Goal: Feedback & Contribution: Leave review/rating

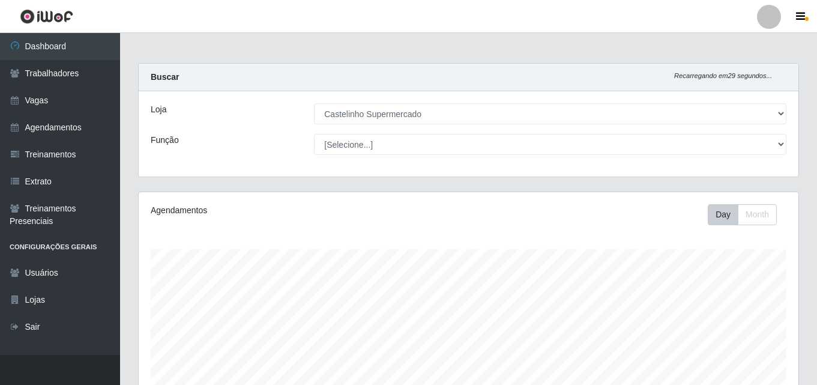
select select "377"
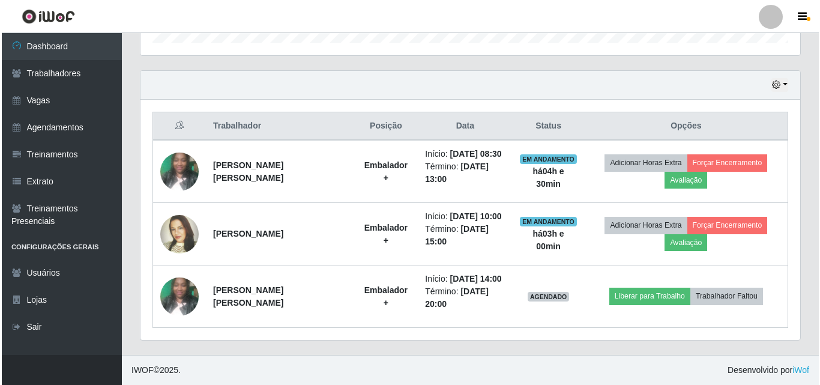
scroll to position [249, 659]
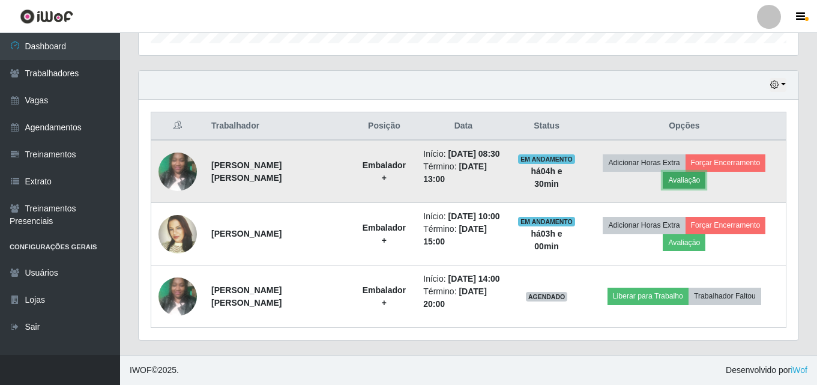
click at [673, 178] on button "Avaliação" at bounding box center [683, 180] width 43 height 17
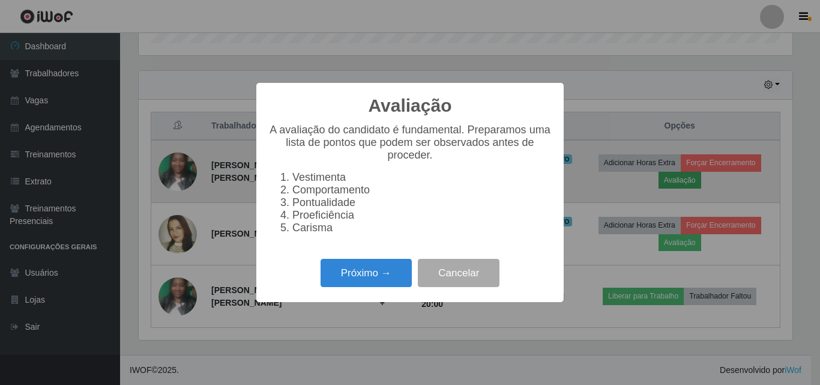
scroll to position [249, 653]
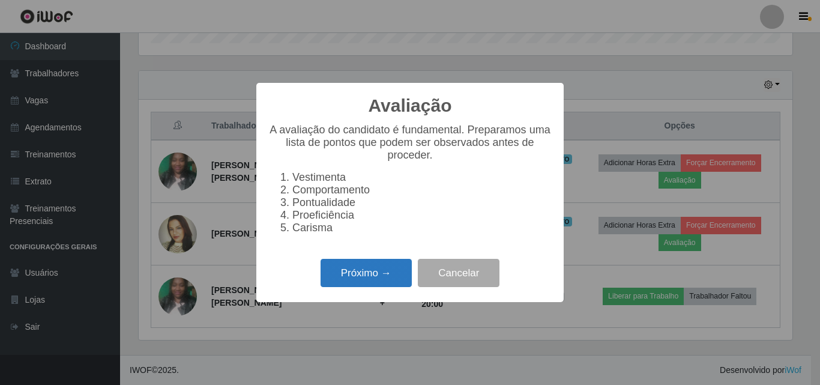
click at [368, 287] on button "Próximo →" at bounding box center [365, 273] width 91 height 28
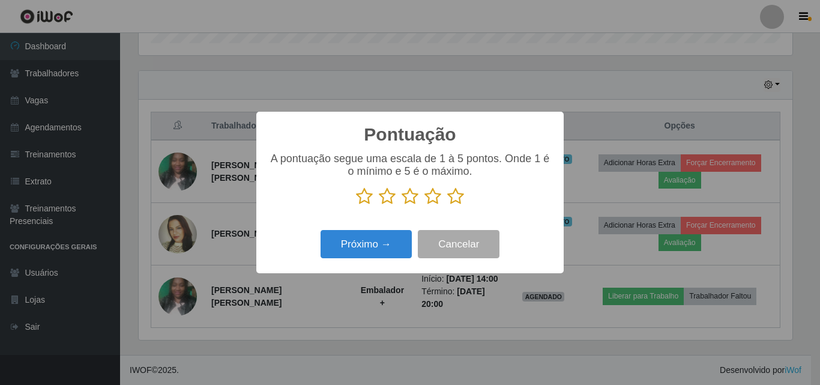
scroll to position [599818, 599413]
click at [451, 197] on icon at bounding box center [455, 196] width 17 height 18
click at [447, 205] on input "radio" at bounding box center [447, 205] width 0 height 0
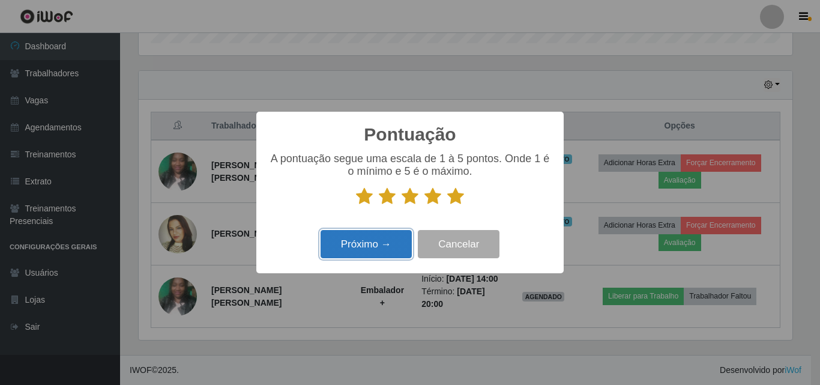
click at [370, 245] on button "Próximo →" at bounding box center [365, 244] width 91 height 28
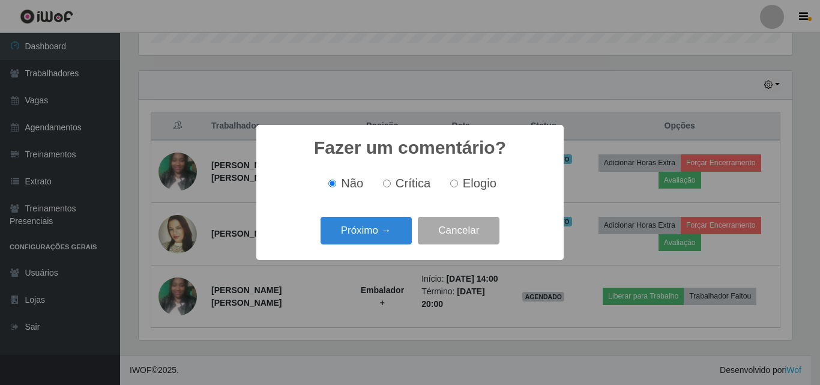
click at [473, 190] on span "Elogio" at bounding box center [480, 182] width 34 height 13
click at [458, 187] on input "Elogio" at bounding box center [454, 183] width 8 height 8
radio input "true"
click at [350, 236] on button "Próximo →" at bounding box center [365, 231] width 91 height 28
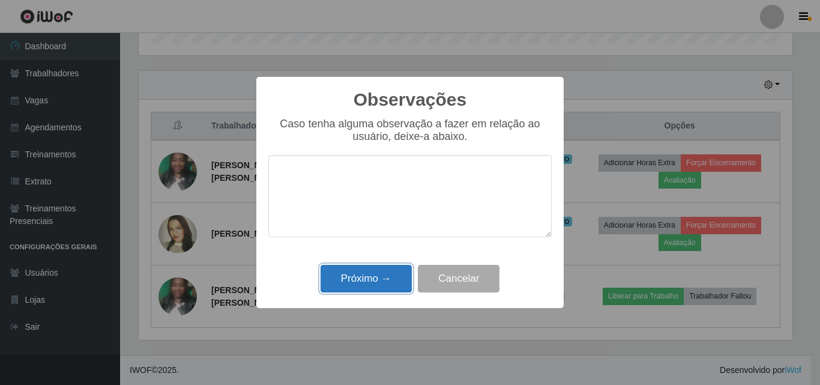
click at [394, 286] on button "Próximo →" at bounding box center [365, 279] width 91 height 28
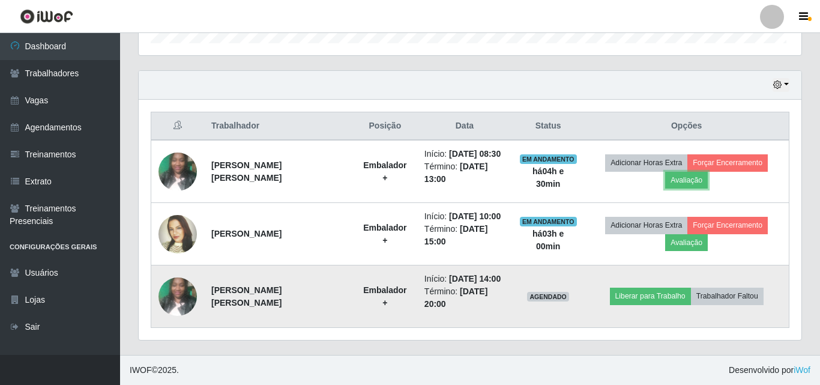
scroll to position [249, 659]
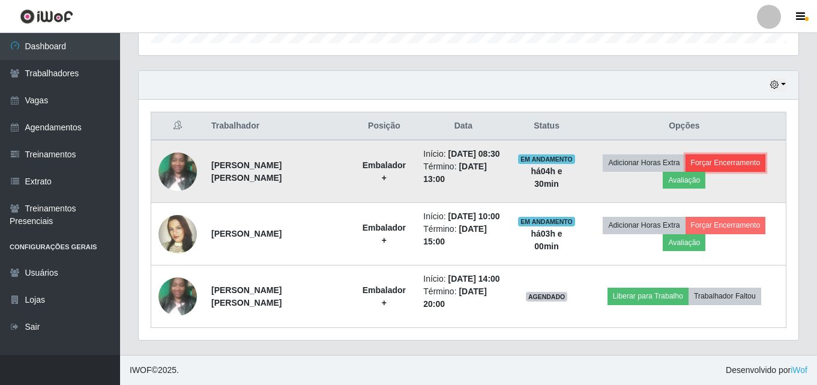
click at [722, 162] on button "Forçar Encerramento" at bounding box center [725, 162] width 80 height 17
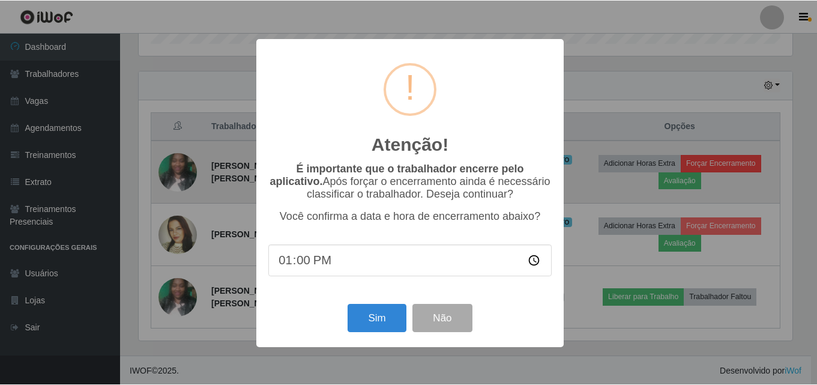
scroll to position [249, 653]
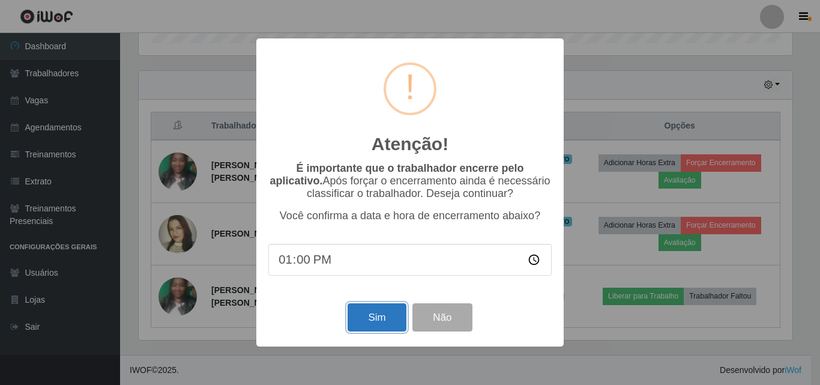
click at [364, 323] on button "Sim" at bounding box center [376, 317] width 58 height 28
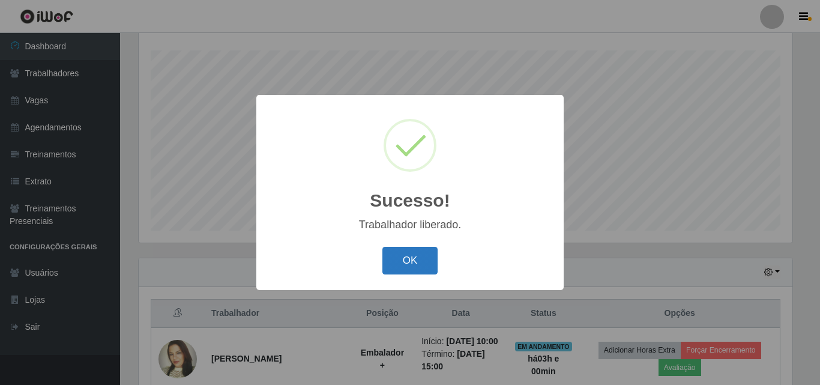
click at [400, 249] on button "OK" at bounding box center [410, 261] width 56 height 28
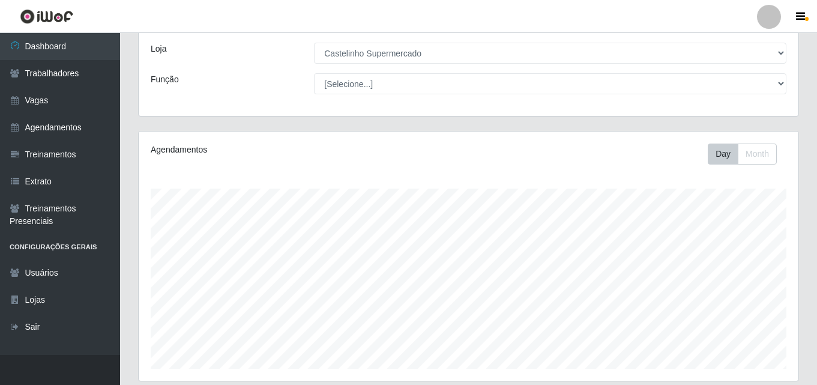
scroll to position [23, 0]
